Goal: Task Accomplishment & Management: Manage account settings

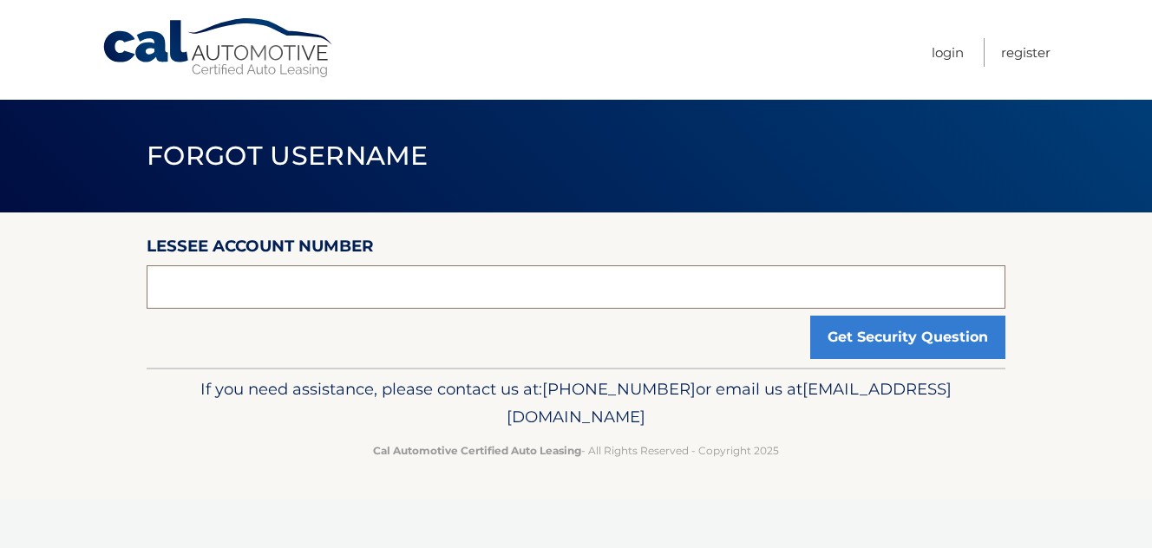
click at [441, 301] on input "text" at bounding box center [576, 286] width 859 height 43
type input "44455631031"
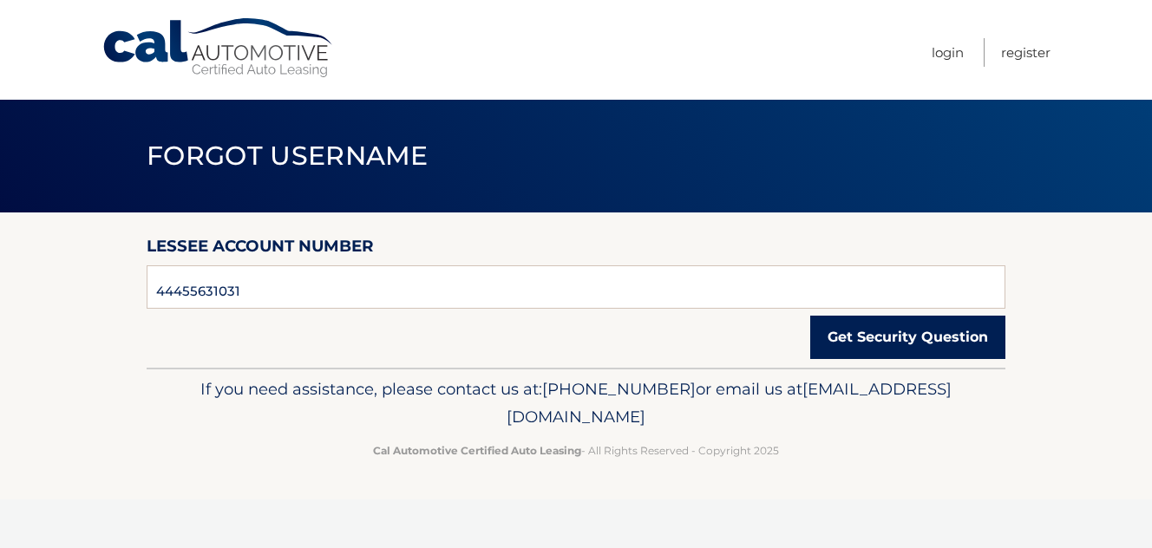
click at [869, 341] on button "Get Security Question" at bounding box center [907, 337] width 195 height 43
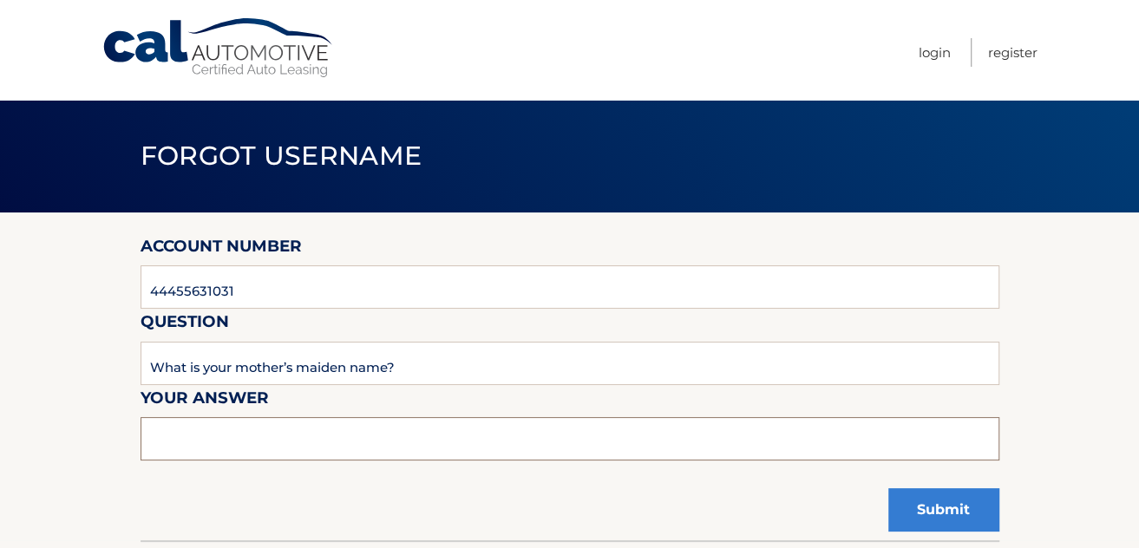
click at [235, 455] on input "text" at bounding box center [570, 438] width 859 height 43
type input "[PERSON_NAME]"
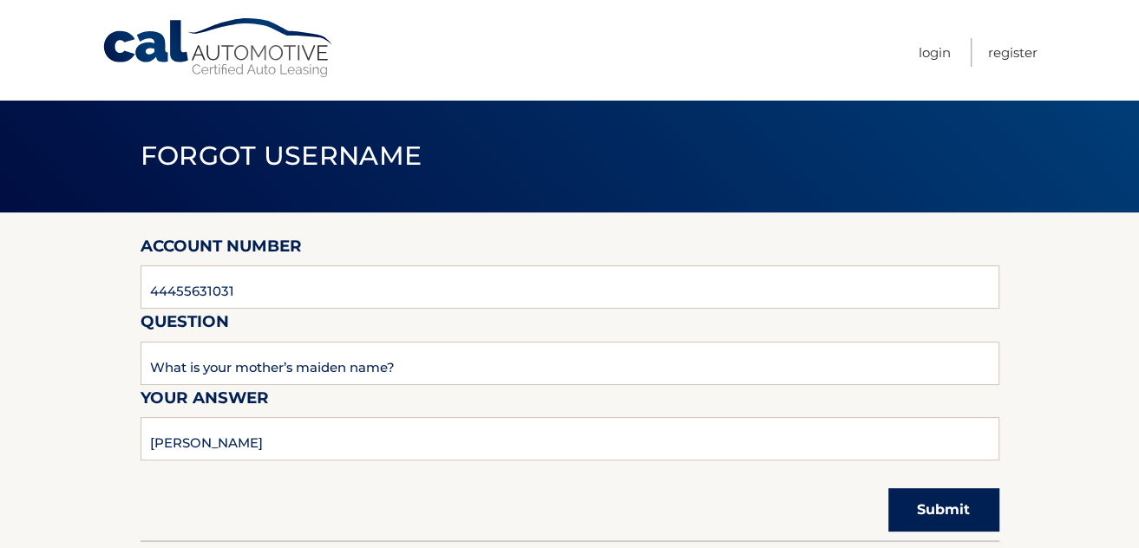
click at [937, 511] on button "Submit" at bounding box center [943, 509] width 111 height 43
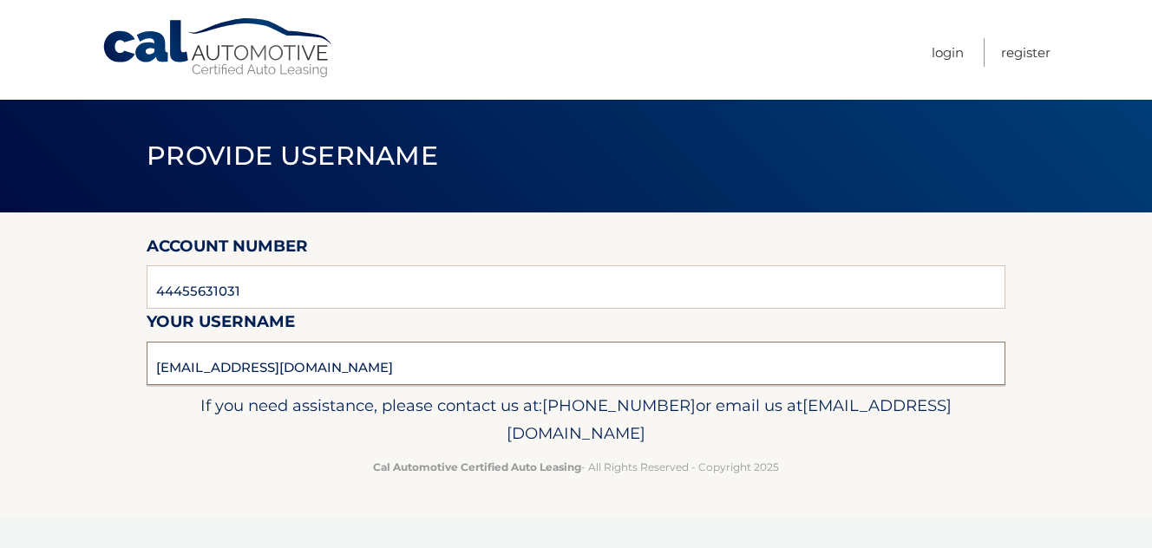
drag, startPoint x: 358, startPoint y: 370, endPoint x: 67, endPoint y: 355, distance: 291.9
click at [67, 355] on section "Account Number 44455631031 Your username marielcavalie@gmail.com" at bounding box center [576, 299] width 1152 height 173
click at [944, 54] on link "Login" at bounding box center [948, 52] width 32 height 29
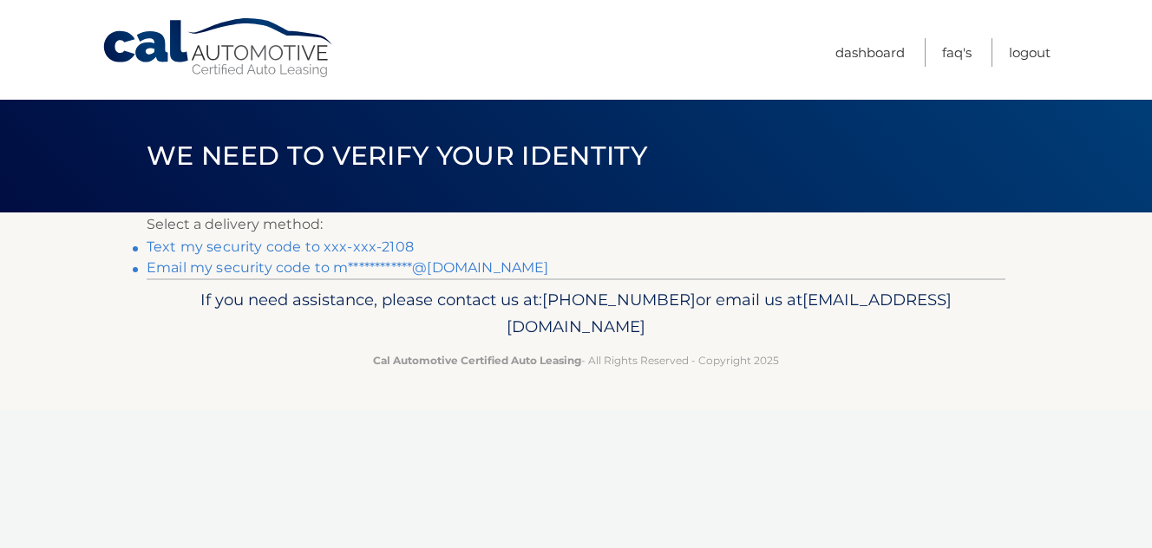
click at [253, 252] on link "Text my security code to xxx-xxx-2108" at bounding box center [280, 247] width 267 height 16
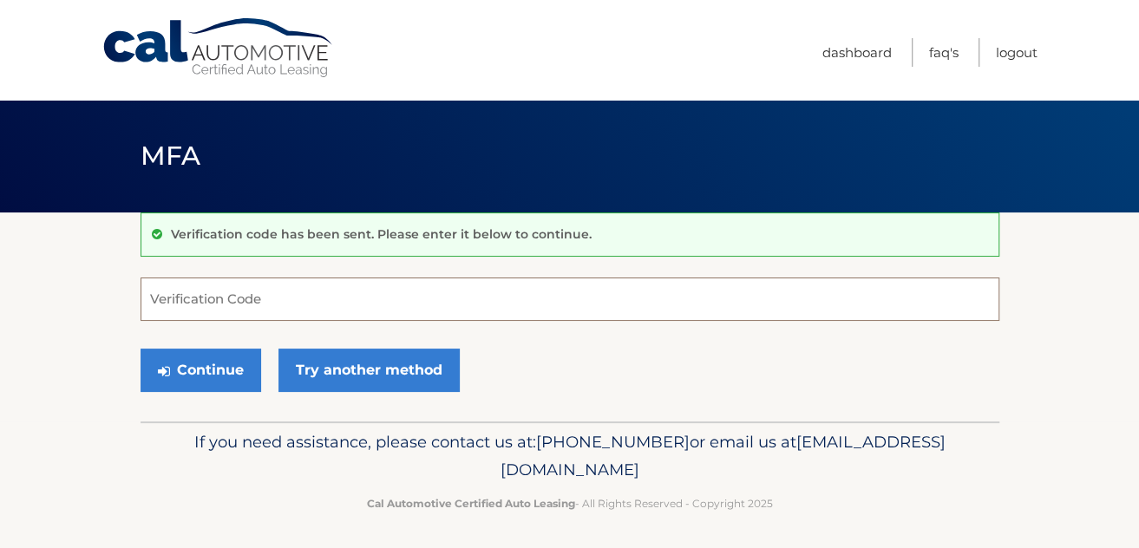
click at [245, 292] on input "Verification Code" at bounding box center [570, 299] width 859 height 43
type input "350089"
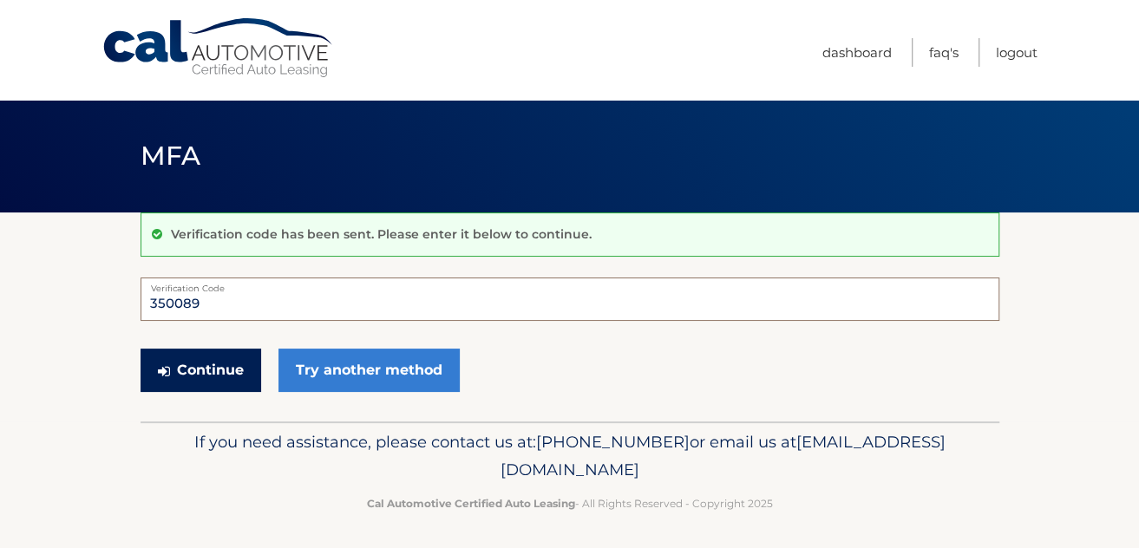
click at [212, 370] on button "Continue" at bounding box center [201, 370] width 121 height 43
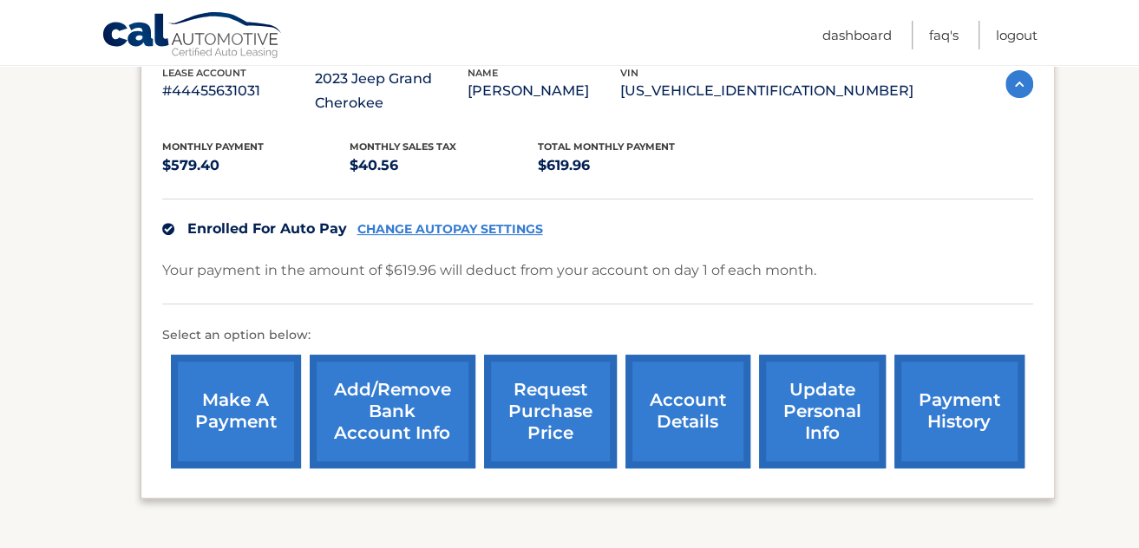
scroll to position [327, 0]
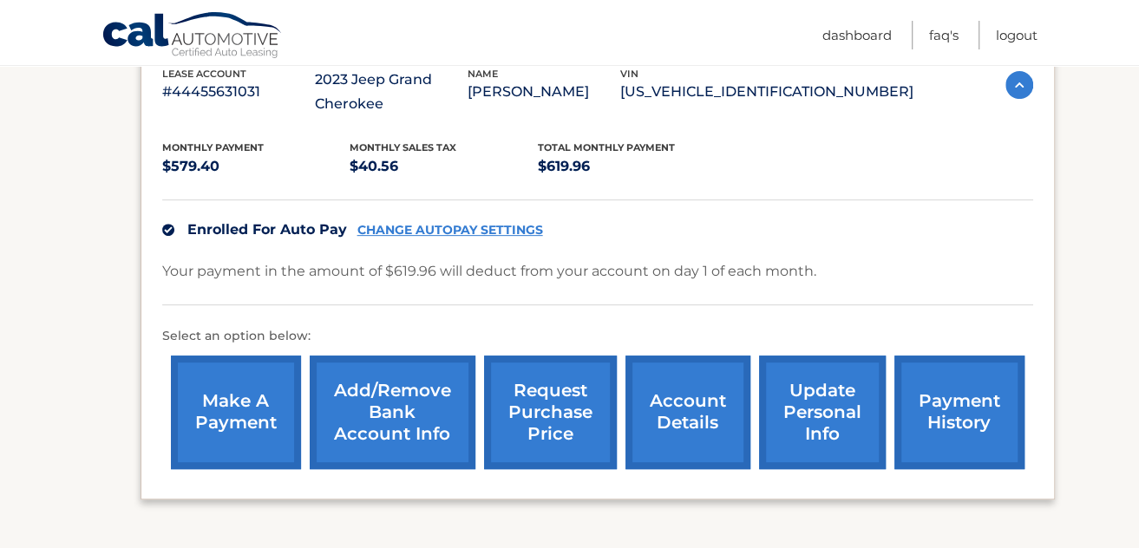
click at [831, 427] on link "update personal info" at bounding box center [822, 413] width 127 height 114
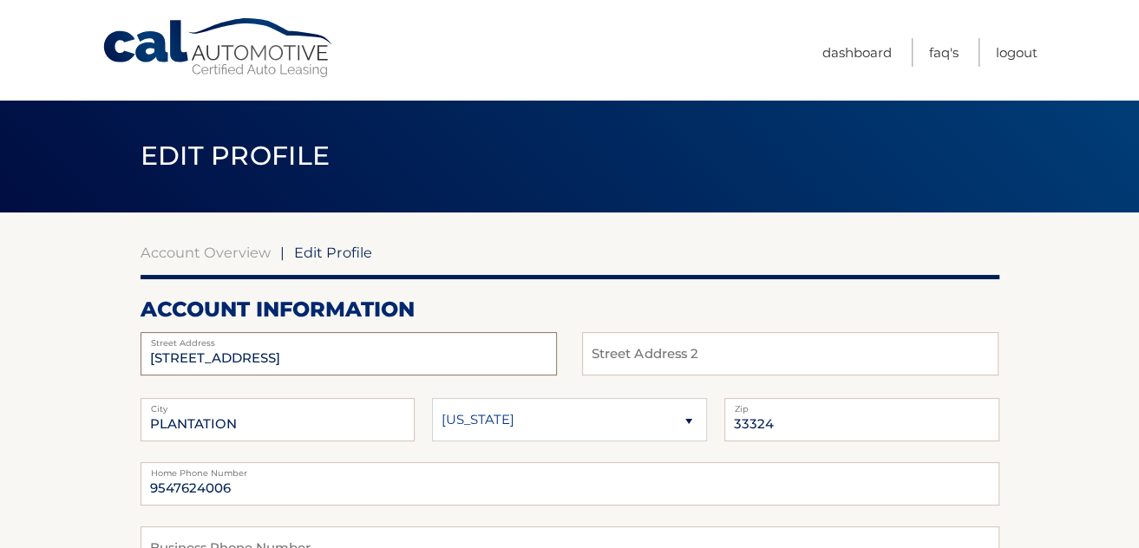
drag, startPoint x: 394, startPoint y: 363, endPoint x: -3, endPoint y: 377, distance: 397.5
click at [0, 377] on html "Cal Automotive Menu Dashboard FAQ's Logout |" at bounding box center [569, 274] width 1139 height 548
type input "107 Fairgate Drive Peachtree City GA 30269"
select select "GA"
drag, startPoint x: 330, startPoint y: 429, endPoint x: -3, endPoint y: 481, distance: 337.0
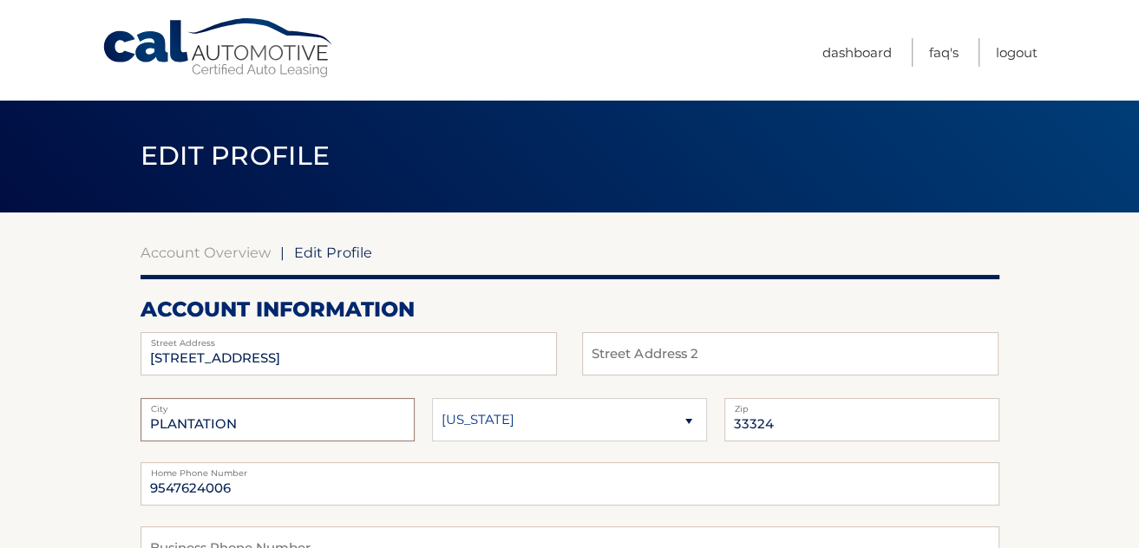
click at [0, 481] on html "Cal Automotive Menu Dashboard FAQ's Logout |" at bounding box center [569, 274] width 1139 height 548
type input "Peachtree City"
type input "30269"
drag, startPoint x: 258, startPoint y: 493, endPoint x: -3, endPoint y: 513, distance: 261.9
click at [0, 513] on html "Cal Automotive Menu Dashboard FAQ's Logout |" at bounding box center [569, 274] width 1139 height 548
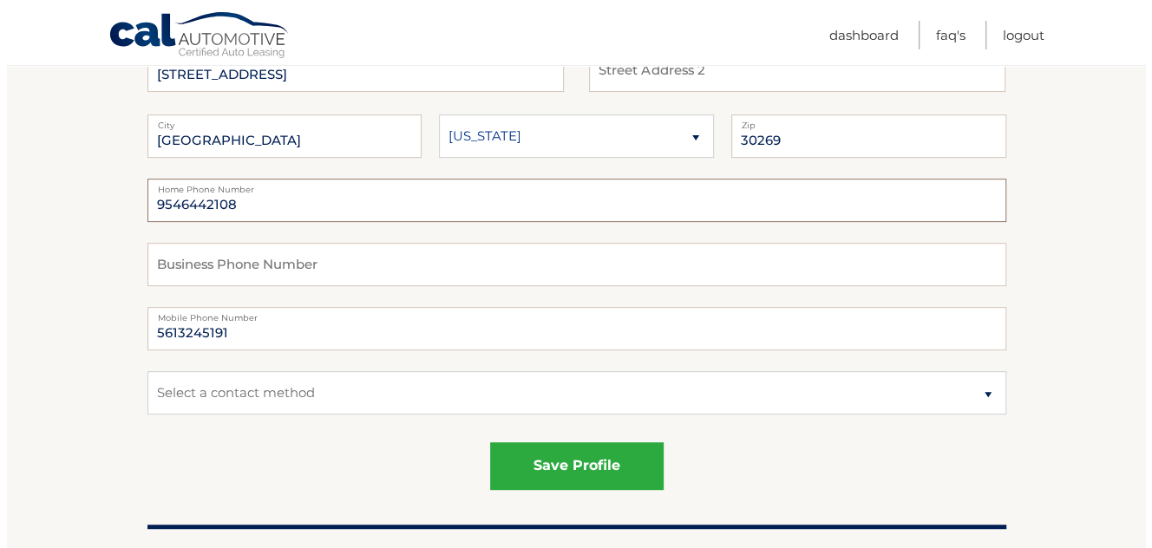
scroll to position [293, 0]
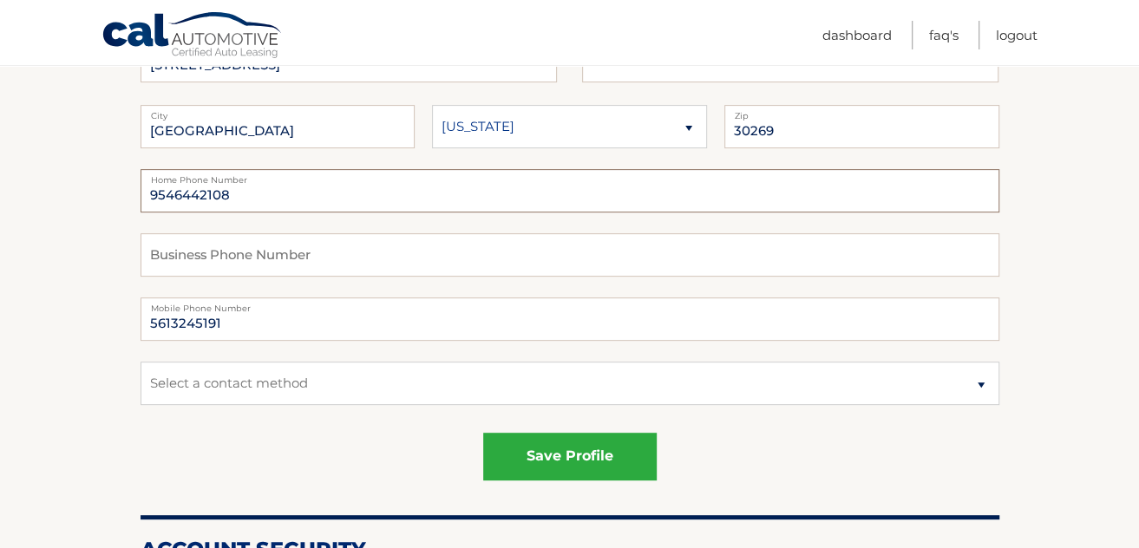
type input "9546442108"
click at [507, 403] on select "Select a contact method Mobile Home" at bounding box center [570, 383] width 859 height 43
select select "1"
click at [141, 362] on select "Select a contact method Mobile Home" at bounding box center [570, 383] width 859 height 43
click at [554, 455] on button "save profile" at bounding box center [569, 457] width 173 height 48
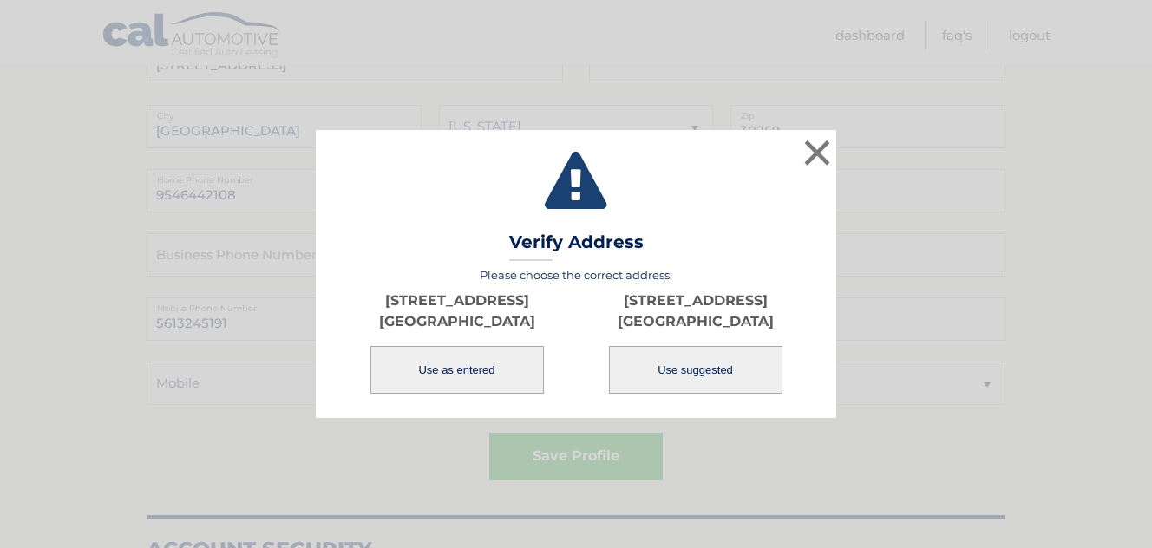
click at [703, 370] on button "Use suggested" at bounding box center [695, 370] width 173 height 48
type input "107 FAIRGATE DR"
type input "PEACHTREE CITY"
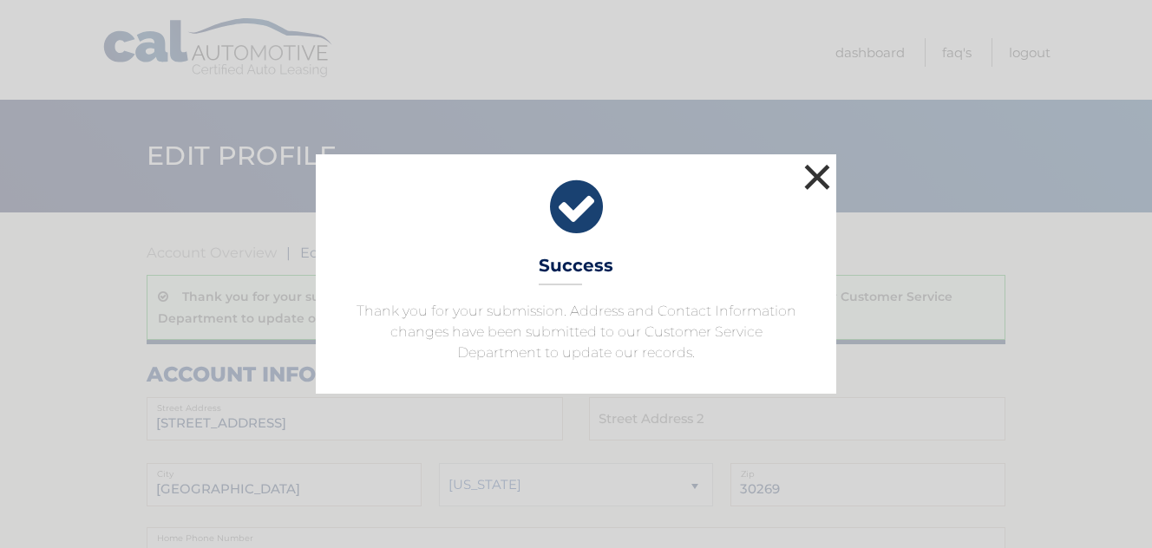
click at [823, 170] on button "×" at bounding box center [817, 177] width 35 height 35
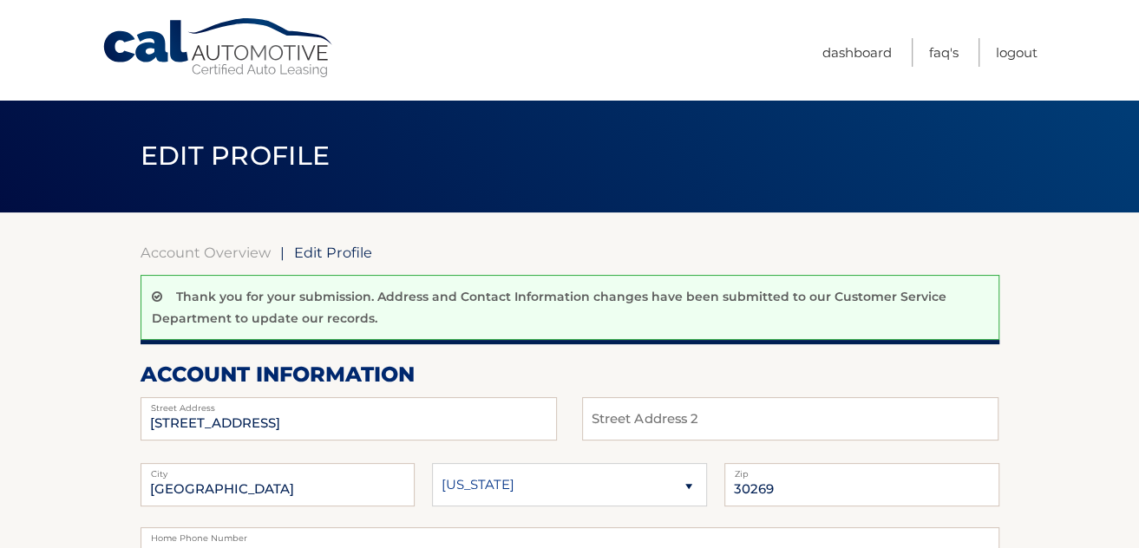
click at [823, 170] on header "Edit Profile" at bounding box center [570, 156] width 859 height 113
click at [867, 49] on link "Dashboard" at bounding box center [856, 52] width 69 height 29
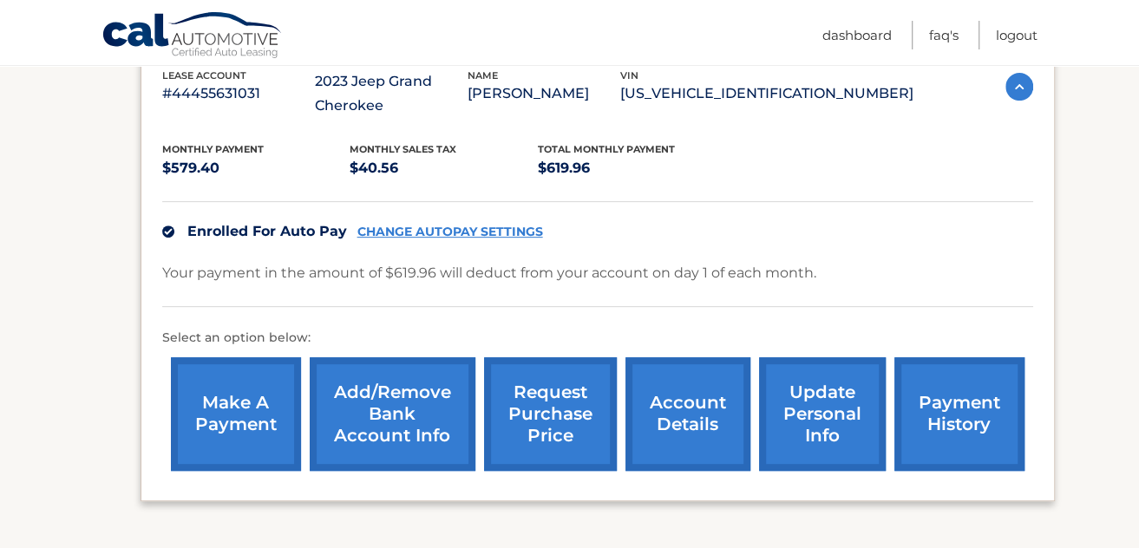
scroll to position [331, 0]
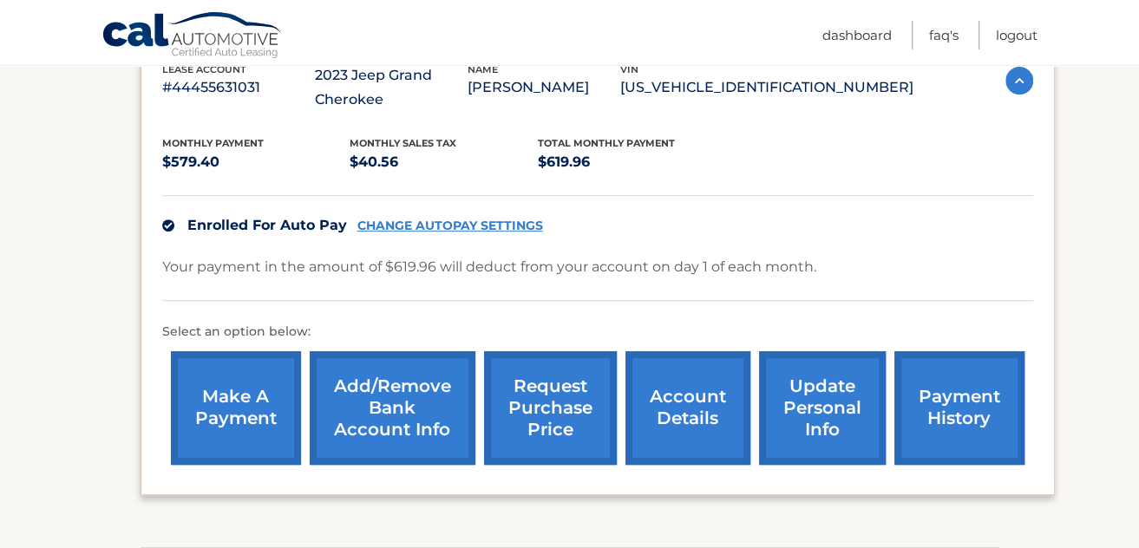
click at [571, 427] on link "request purchase price" at bounding box center [550, 408] width 133 height 114
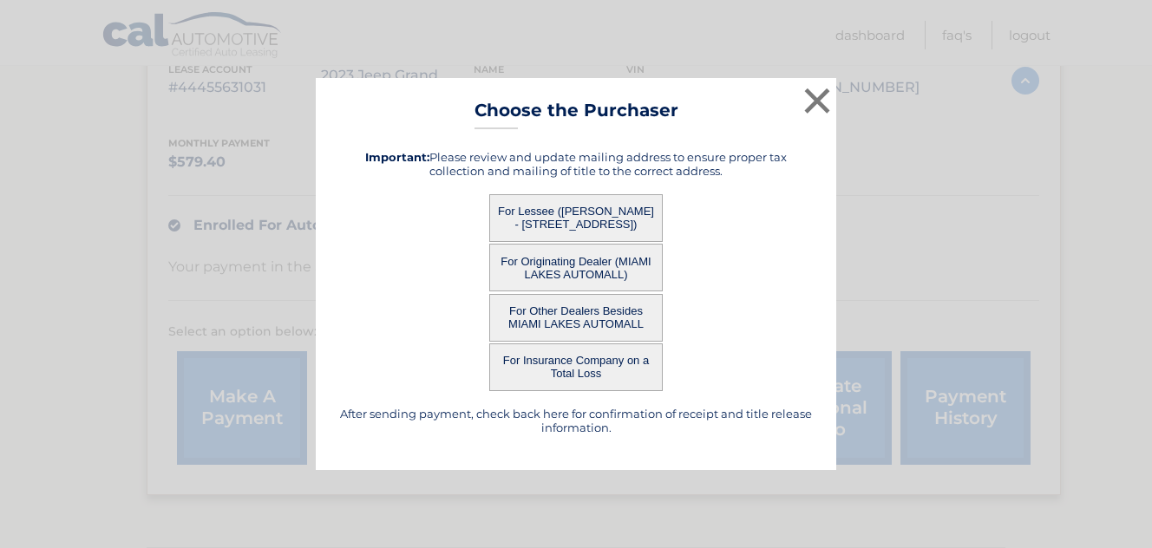
click at [623, 221] on button "For Lessee (LUIS CAVALIE - 107 FAIRGATE DR, PEACHTREE CITY, GA 30269)" at bounding box center [575, 218] width 173 height 48
click at [591, 217] on button "For Lessee (LUIS CAVALIE - 107 FAIRGATE DR, PEACHTREE CITY, GA 30269)" at bounding box center [575, 218] width 173 height 48
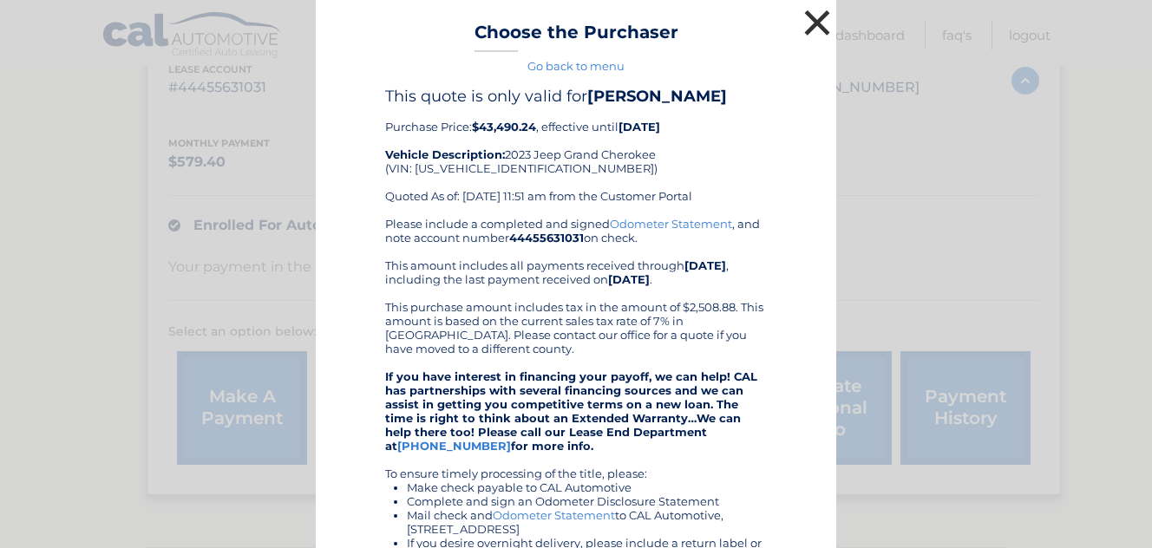
click at [806, 33] on button "×" at bounding box center [817, 22] width 35 height 35
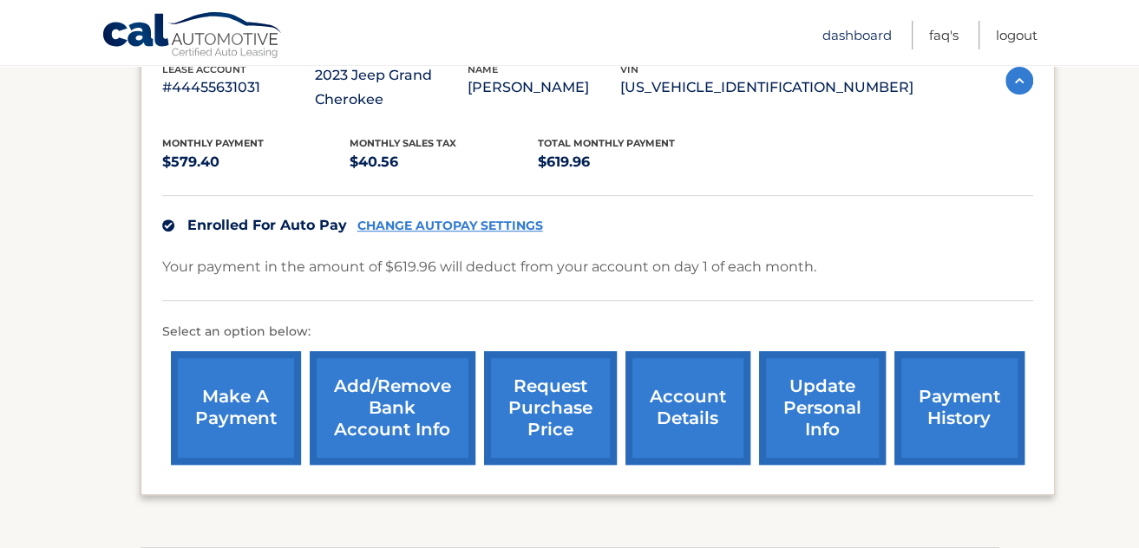
click at [870, 31] on link "Dashboard" at bounding box center [856, 35] width 69 height 29
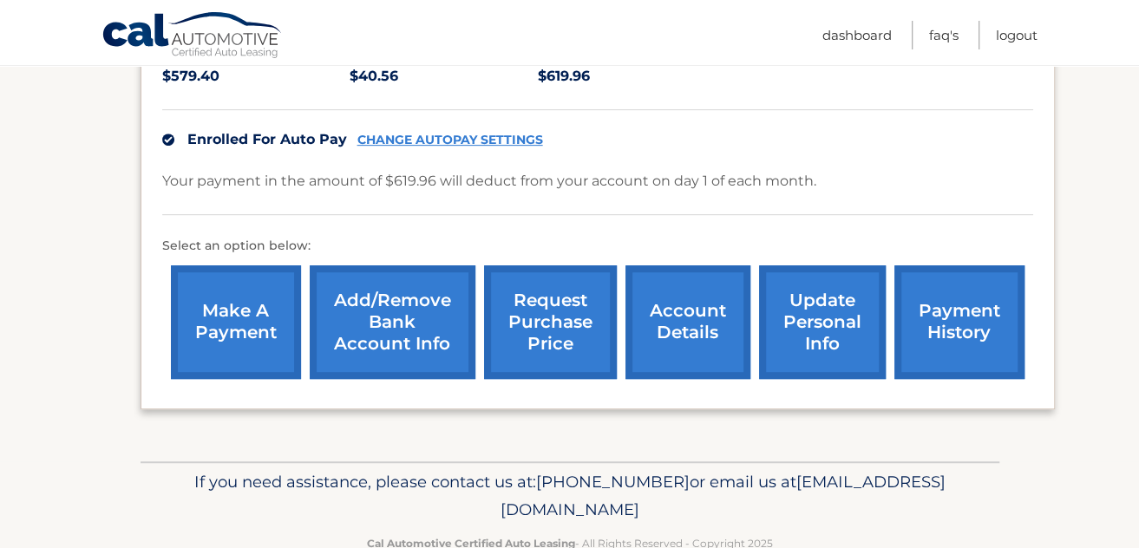
scroll to position [458, 0]
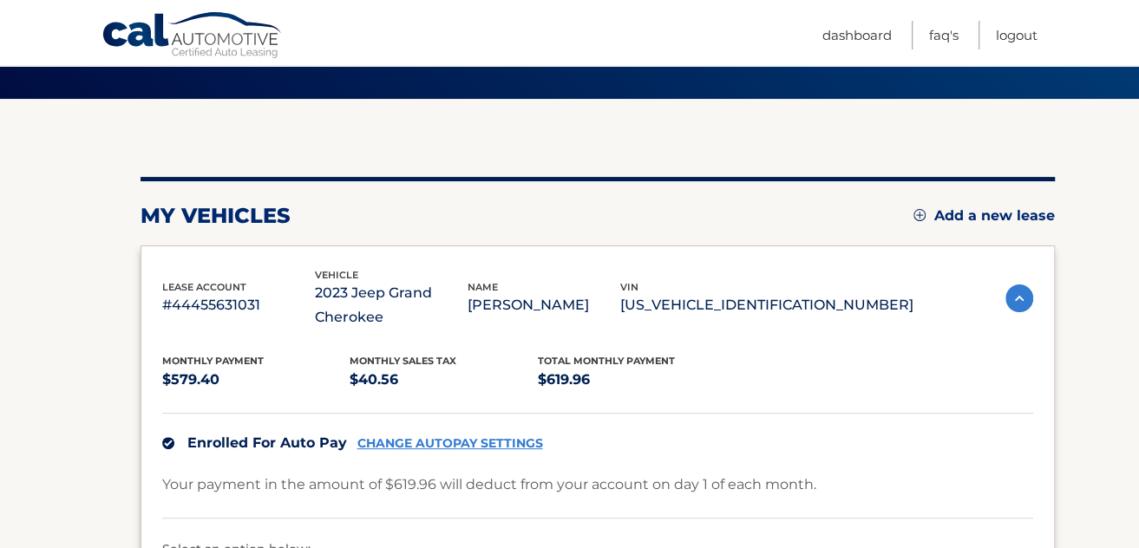
scroll to position [113, 0]
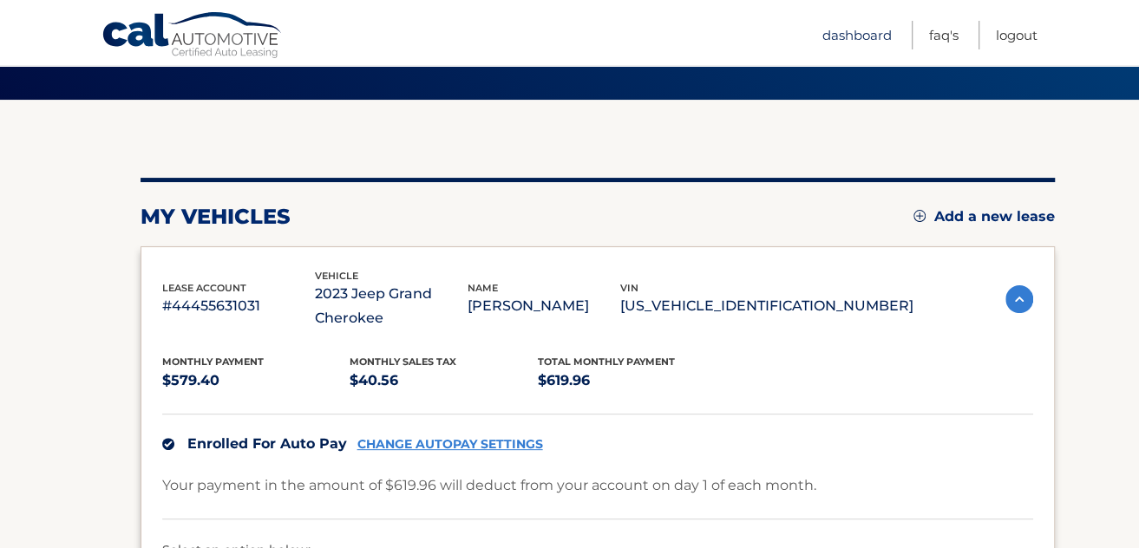
click at [871, 36] on link "Dashboard" at bounding box center [856, 35] width 69 height 29
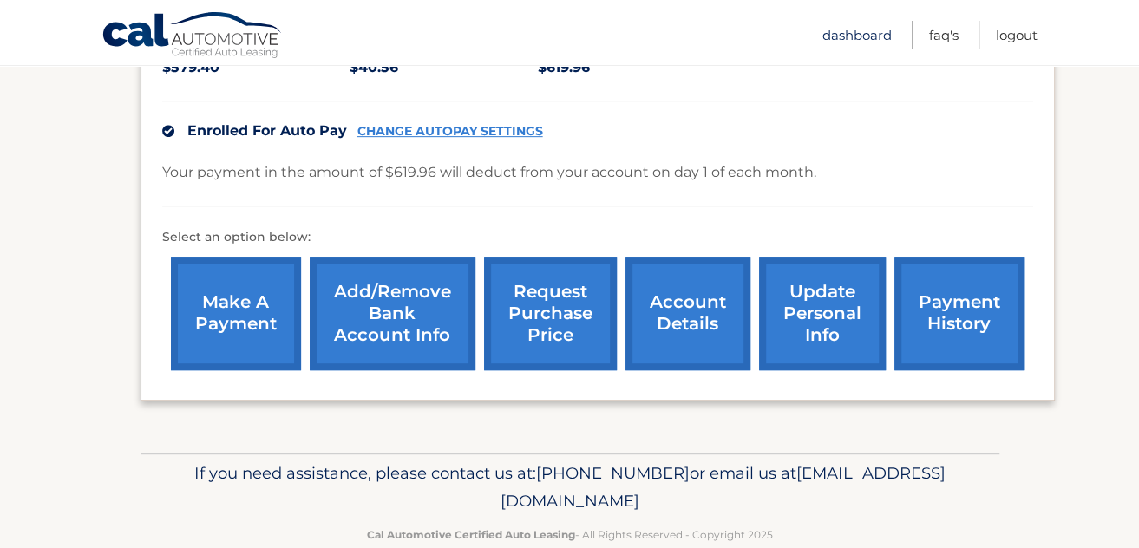
scroll to position [458, 0]
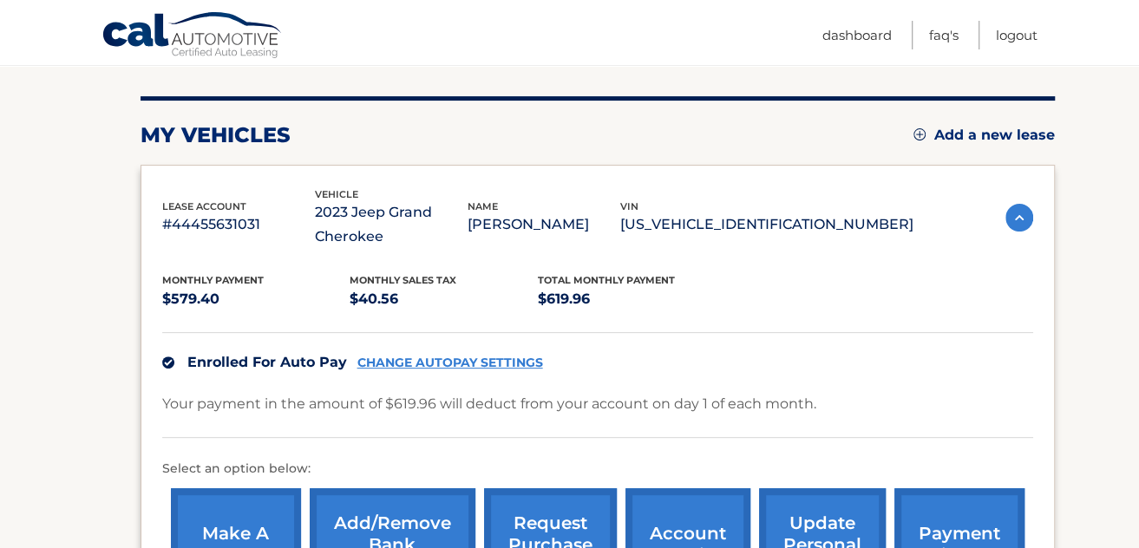
scroll to position [195, 0]
